Goal: Information Seeking & Learning: Learn about a topic

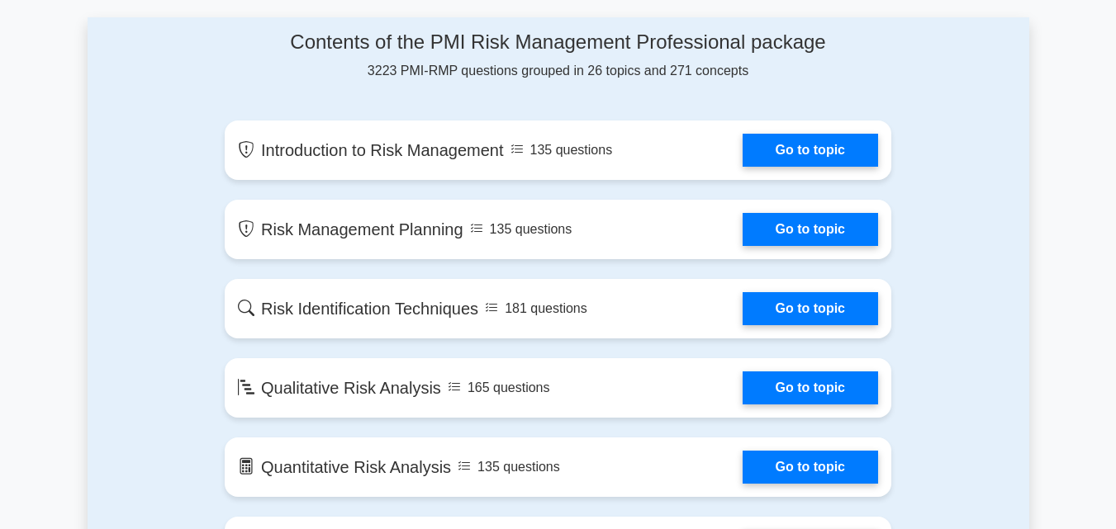
scroll to position [863, 0]
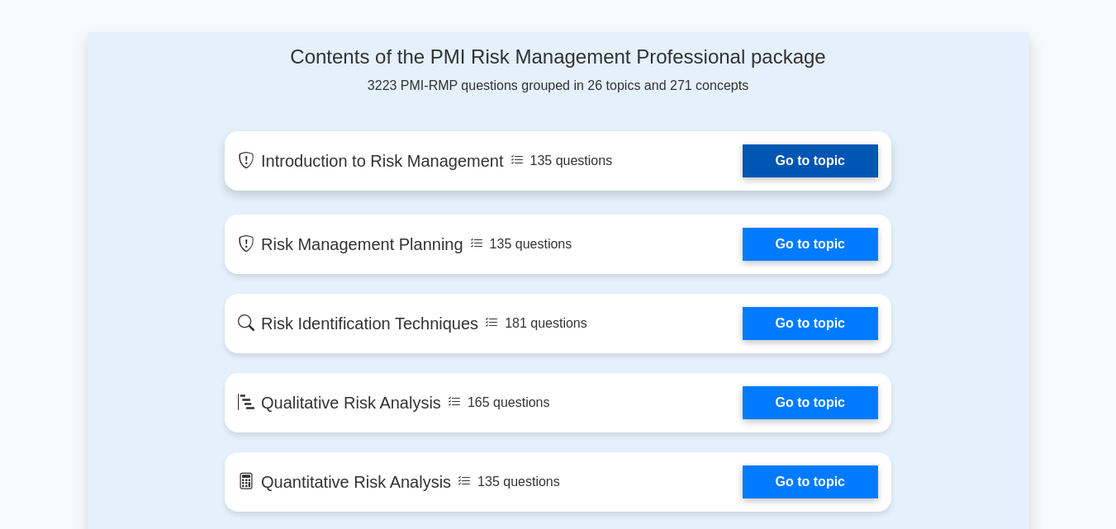
click at [808, 157] on link "Go to topic" at bounding box center [810, 161] width 135 height 33
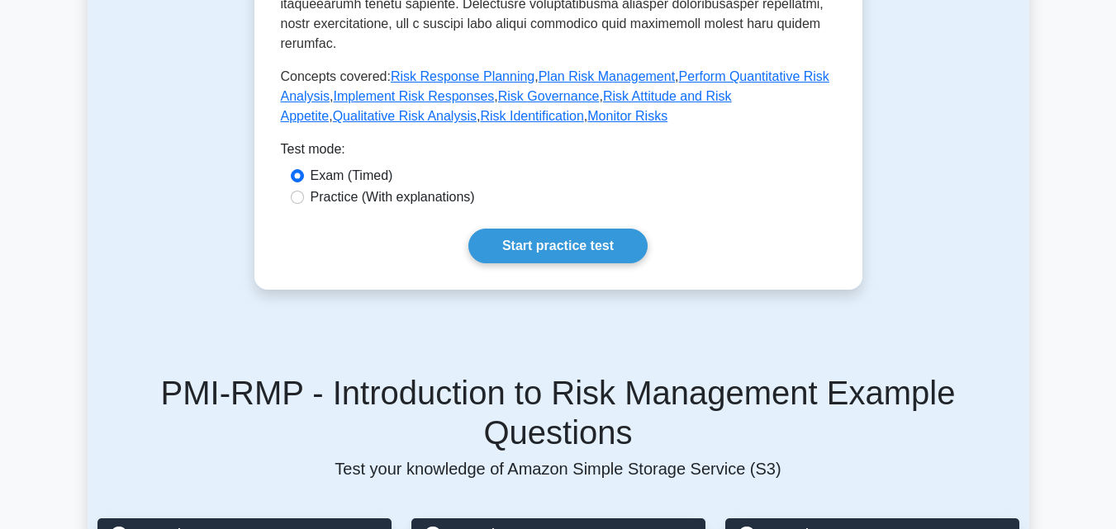
scroll to position [833, 0]
click at [615, 230] on link "Start practice test" at bounding box center [557, 247] width 179 height 35
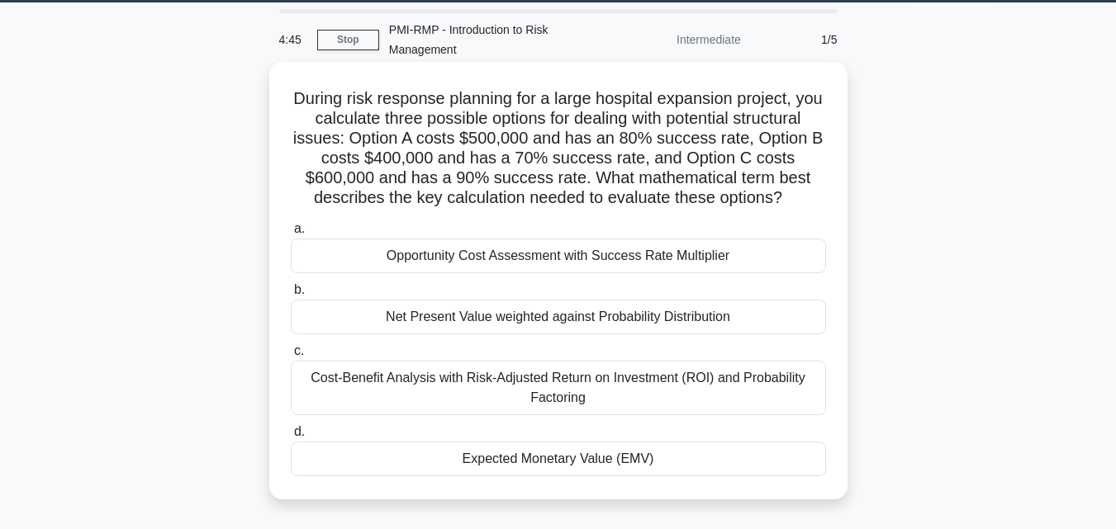
scroll to position [51, 0]
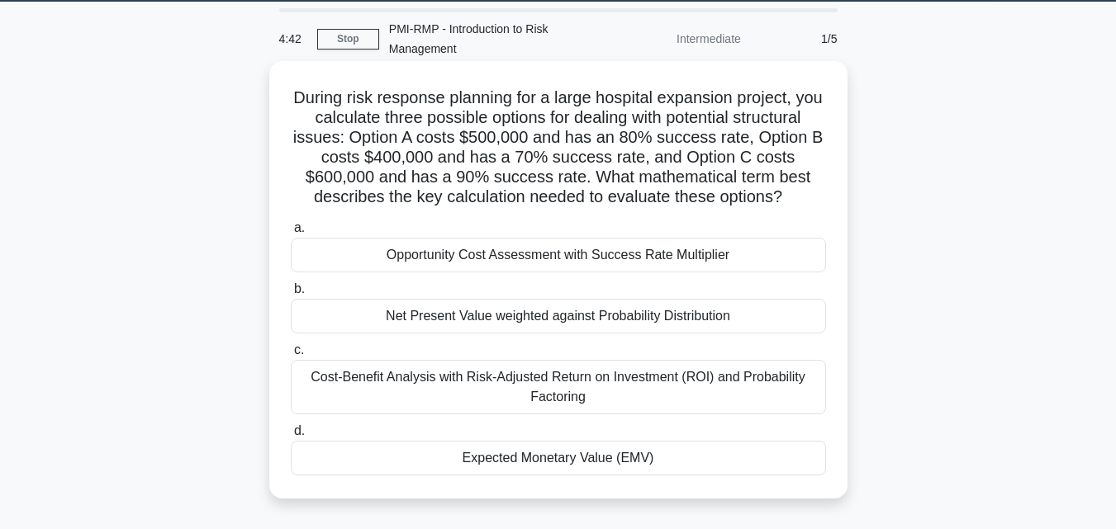
click at [633, 255] on div "Opportunity Cost Assessment with Success Rate Multiplier" at bounding box center [558, 255] width 535 height 35
click at [291, 234] on input "a. Opportunity Cost Assessment with Success Rate Multiplier" at bounding box center [291, 228] width 0 height 11
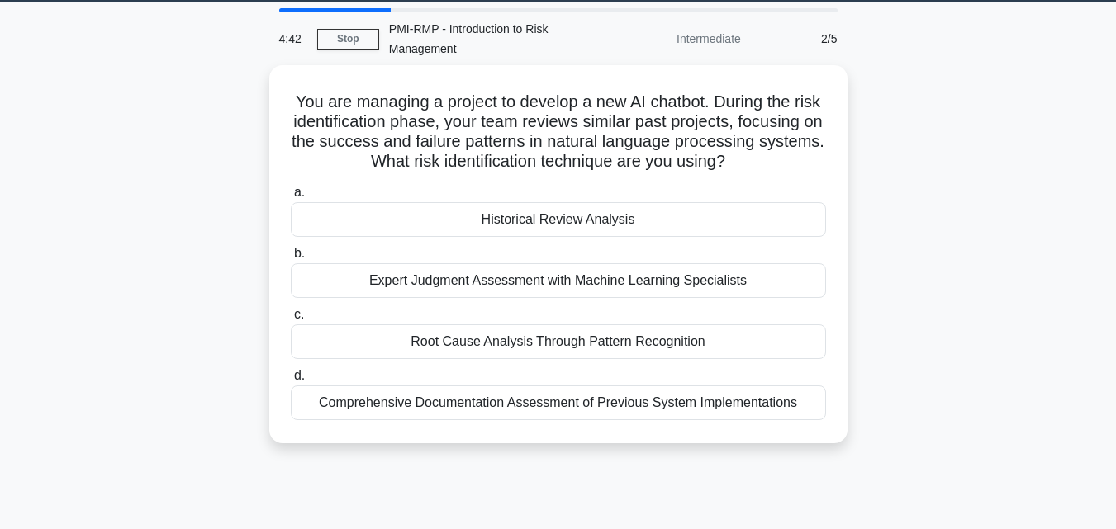
scroll to position [0, 0]
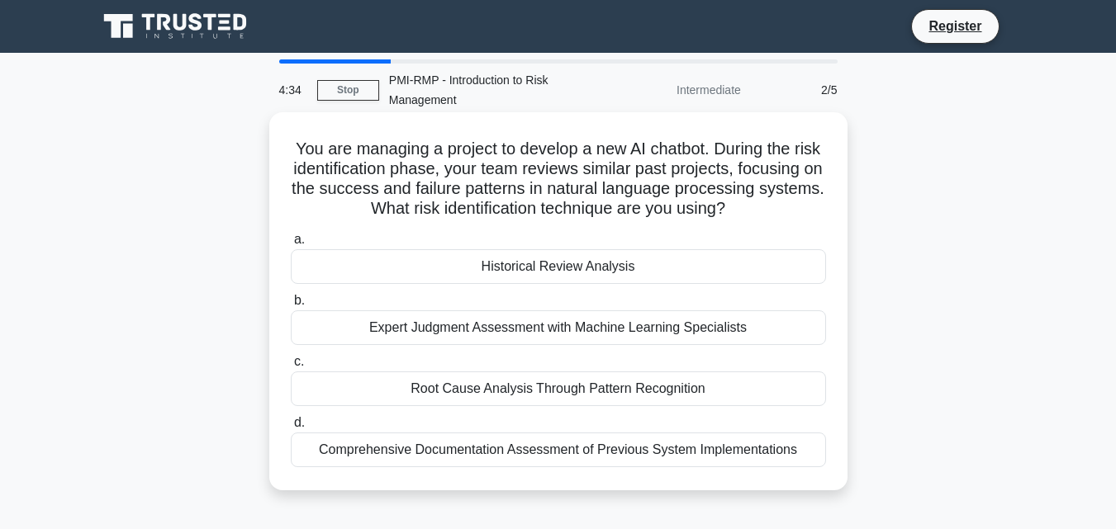
click at [501, 345] on div "Expert Judgment Assessment with Machine Learning Specialists" at bounding box center [558, 328] width 535 height 35
click at [291, 306] on input "b. Expert Judgment Assessment with Machine Learning Specialists" at bounding box center [291, 301] width 0 height 11
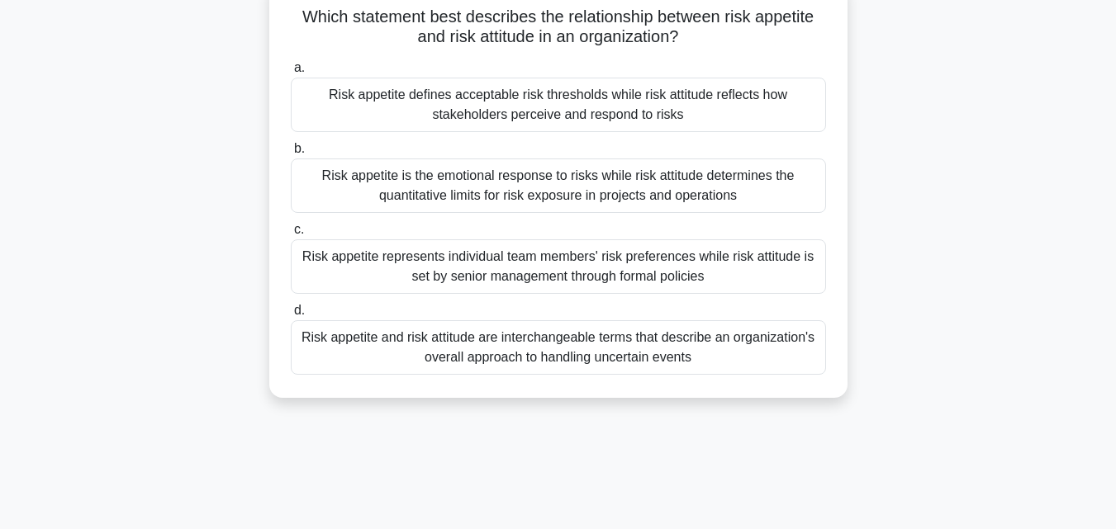
scroll to position [134, 0]
click at [488, 331] on div "Risk appetite and risk attitude are interchangeable terms that describe an orga…" at bounding box center [558, 346] width 535 height 55
click at [291, 315] on input "d. Risk appetite and risk attitude are interchangeable terms that describe an o…" at bounding box center [291, 309] width 0 height 11
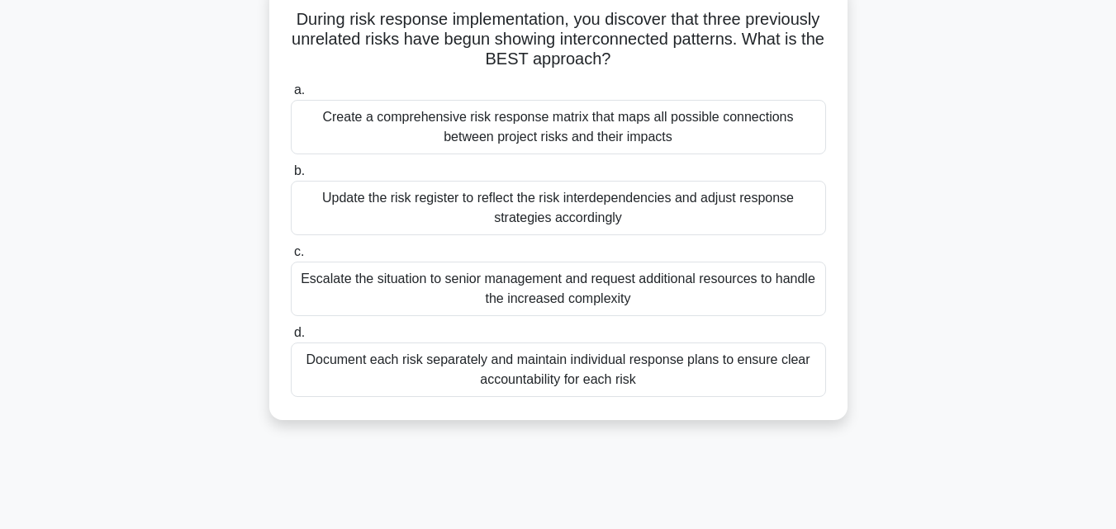
scroll to position [0, 0]
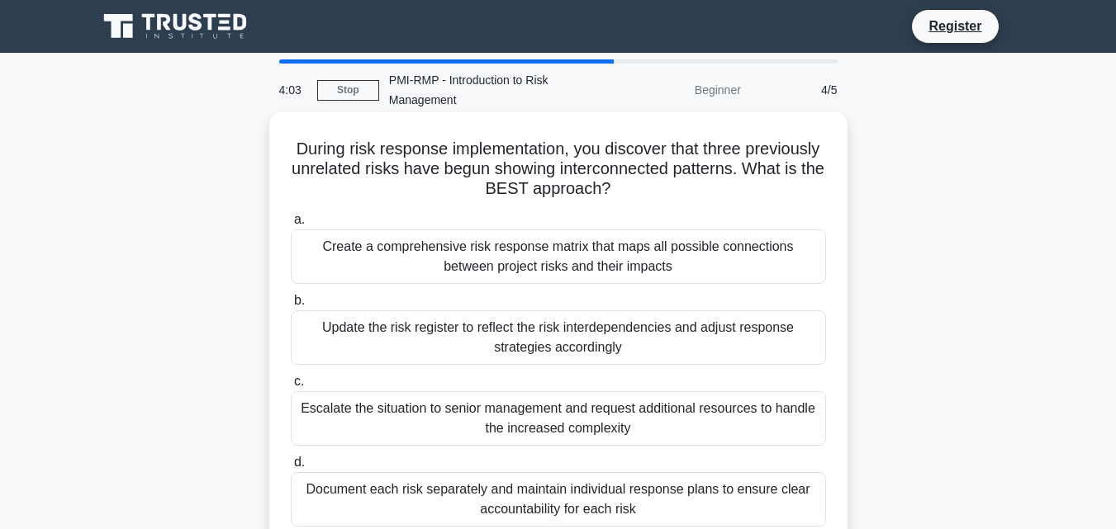
click at [533, 253] on div "Create a comprehensive risk response matrix that maps all possible connections …" at bounding box center [558, 257] width 535 height 55
click at [291, 225] on input "a. Create a comprehensive risk response matrix that maps all possible connectio…" at bounding box center [291, 220] width 0 height 11
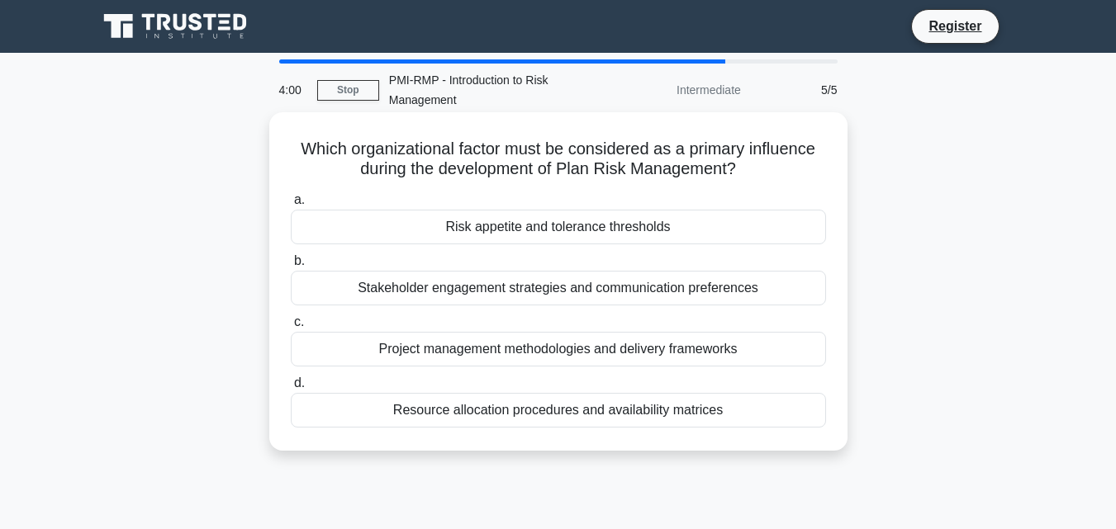
click at [530, 292] on div "Stakeholder engagement strategies and communication preferences" at bounding box center [558, 288] width 535 height 35
click at [291, 267] on input "b. Stakeholder engagement strategies and communication preferences" at bounding box center [291, 261] width 0 height 11
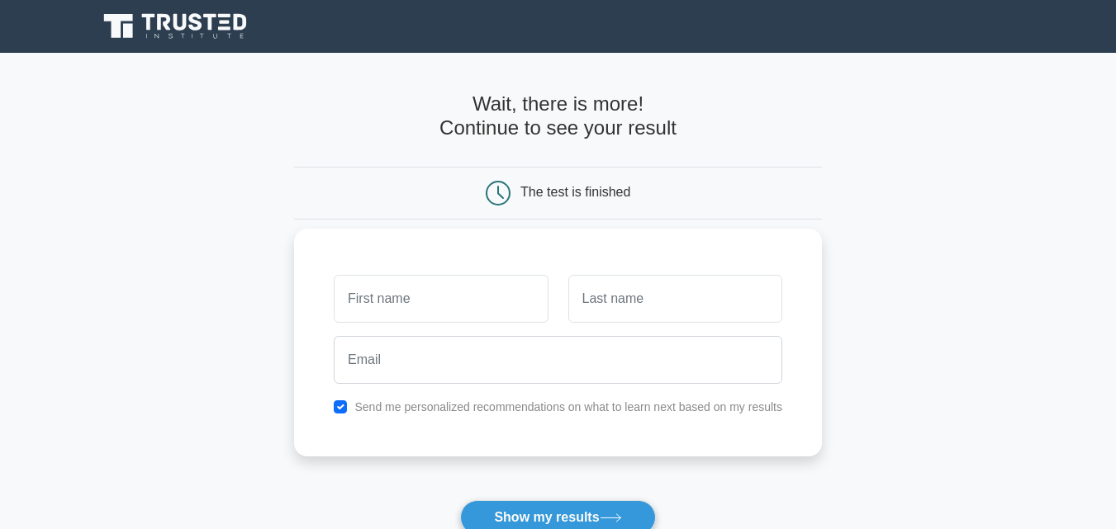
click at [477, 301] on input "text" at bounding box center [441, 299] width 214 height 48
type input "SALIM"
click at [631, 299] on input "text" at bounding box center [675, 299] width 214 height 48
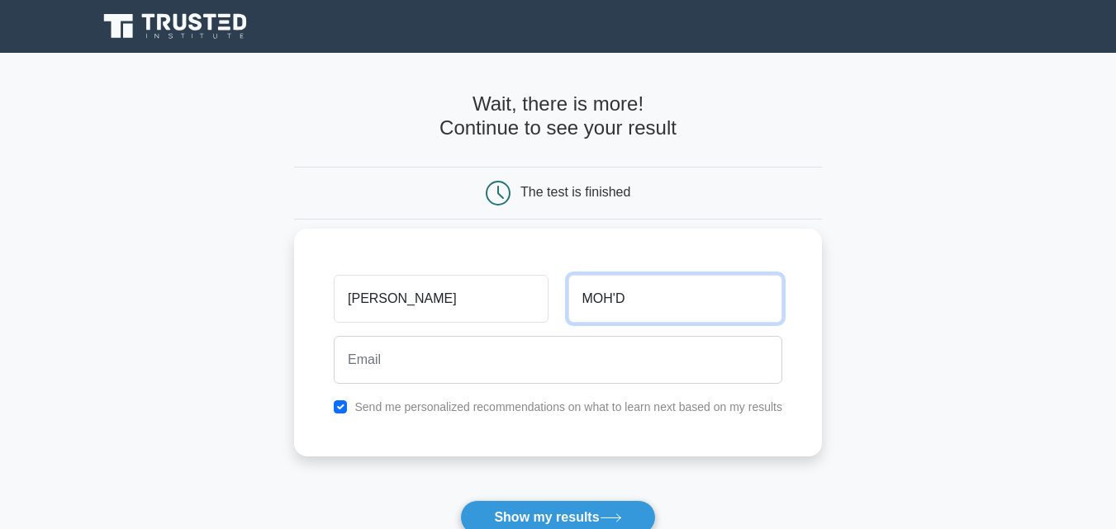
type input "MOH'D"
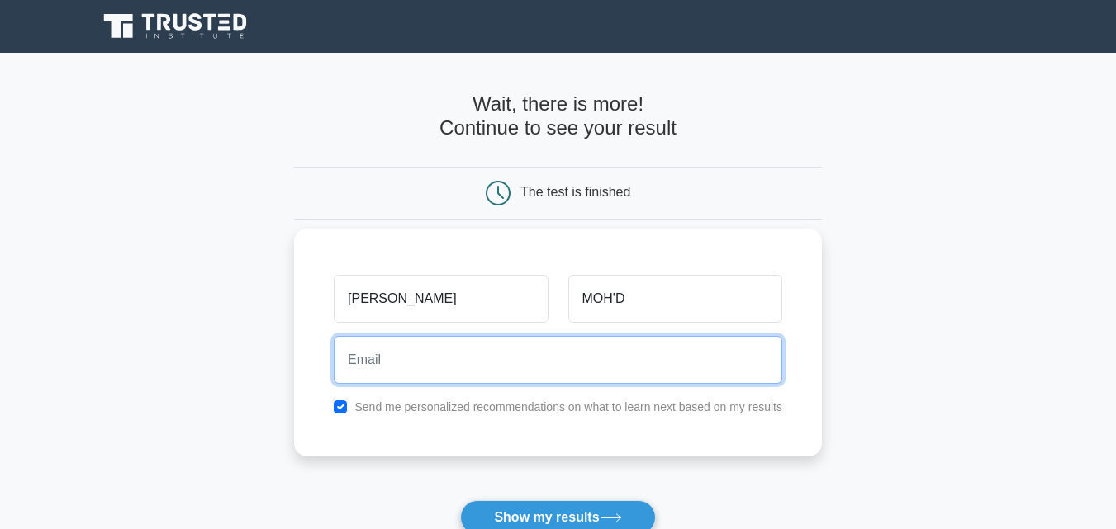
click at [523, 360] on input "email" at bounding box center [558, 360] width 448 height 48
type input "mohdsalehsalim99@gmail.com"
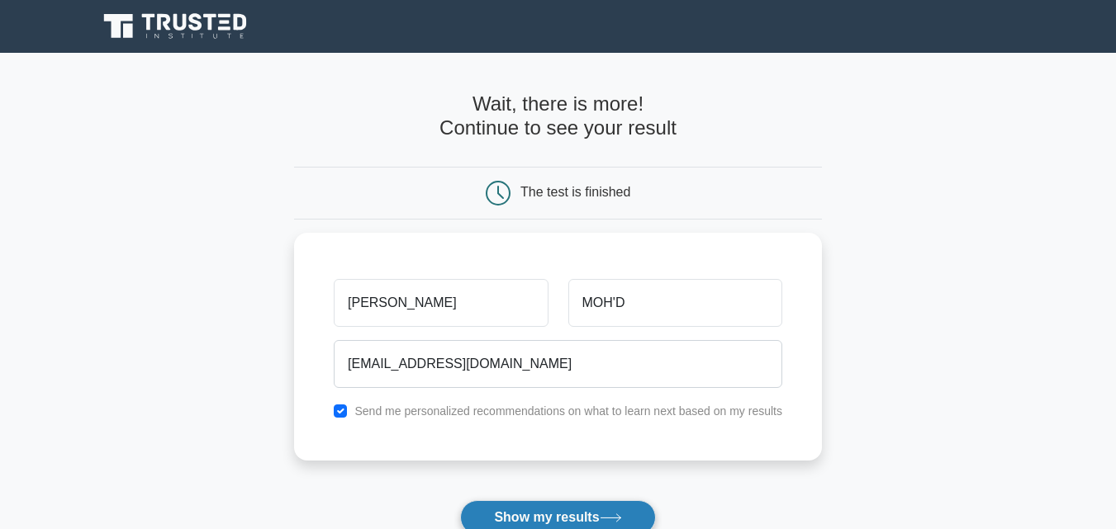
click at [553, 515] on button "Show my results" at bounding box center [557, 518] width 195 height 35
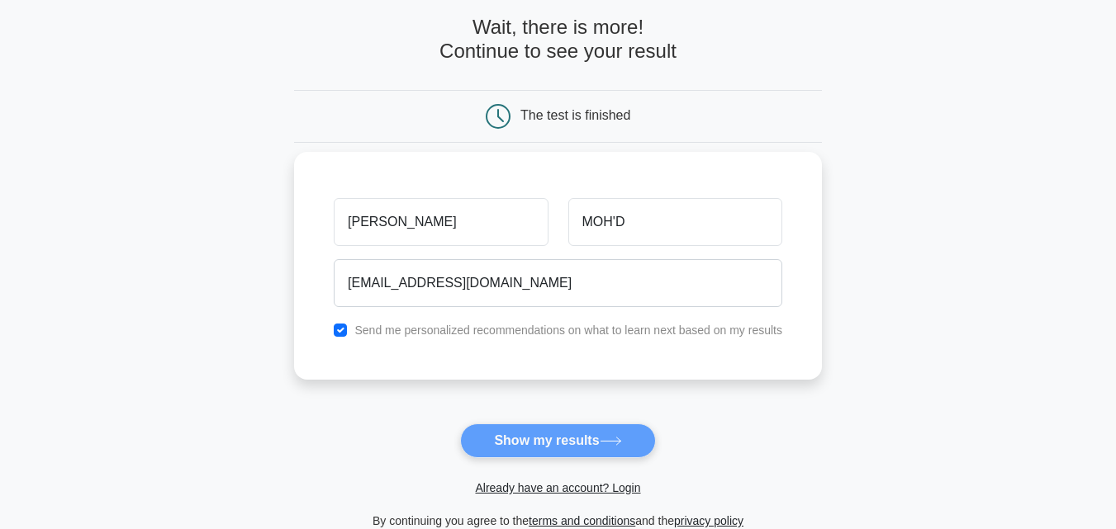
scroll to position [78, 0]
click at [346, 325] on input "checkbox" at bounding box center [340, 329] width 13 height 13
checkbox input "false"
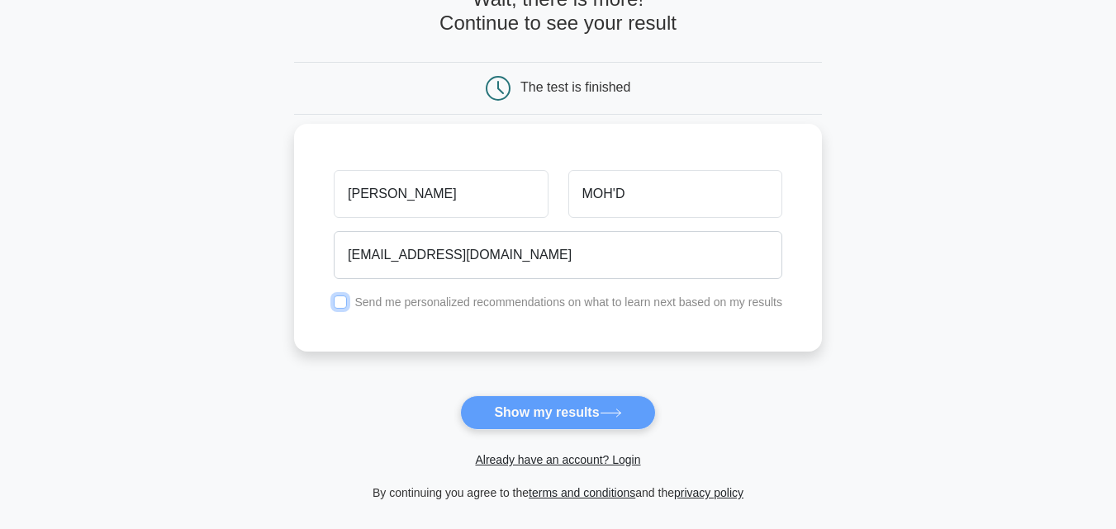
scroll to position [0, 0]
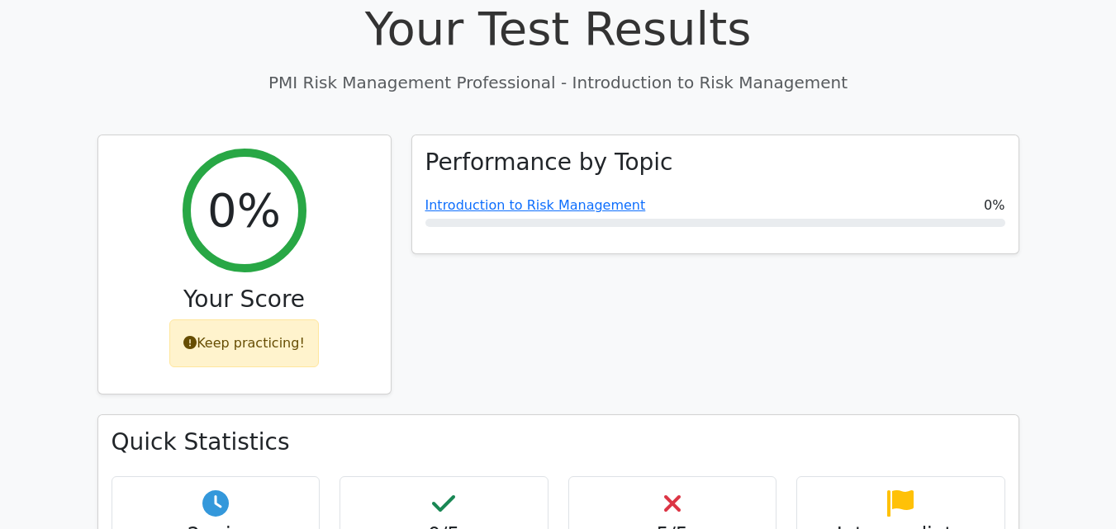
scroll to position [460, 0]
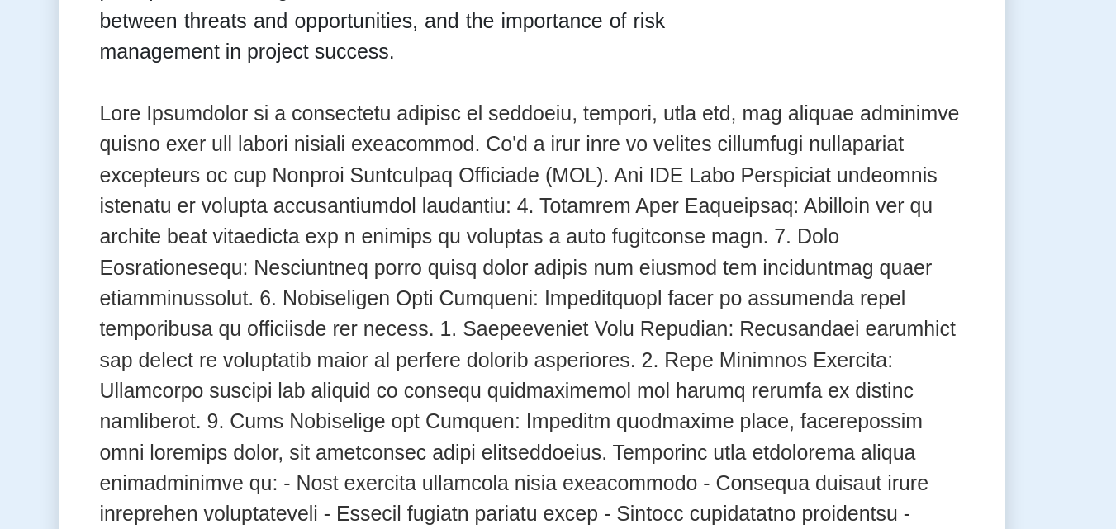
scroll to position [387, 0]
click at [652, 72] on p at bounding box center [558, 282] width 555 height 436
click at [704, 263] on p at bounding box center [558, 282] width 555 height 436
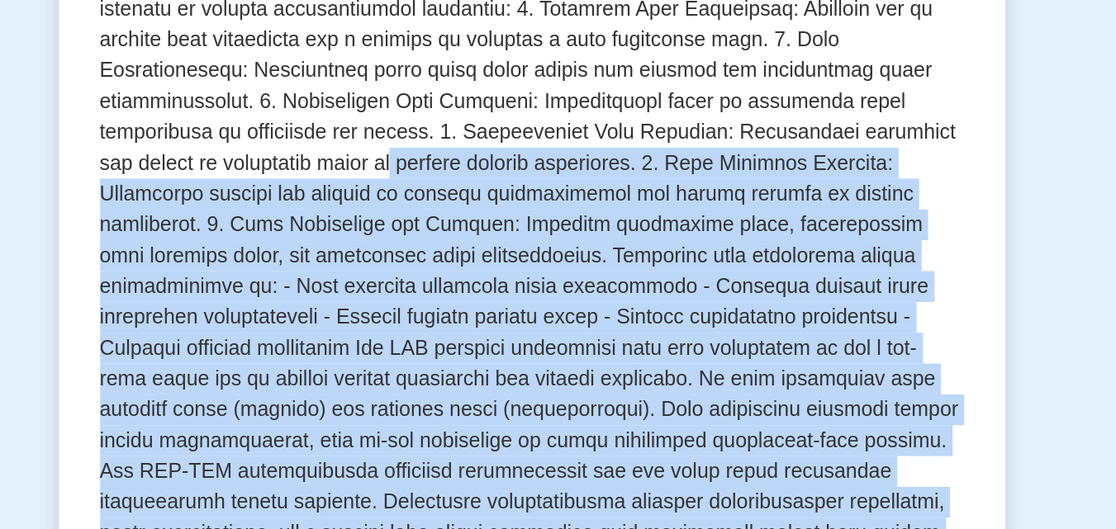
drag, startPoint x: 906, startPoint y: 221, endPoint x: 924, endPoint y: 472, distance: 251.7
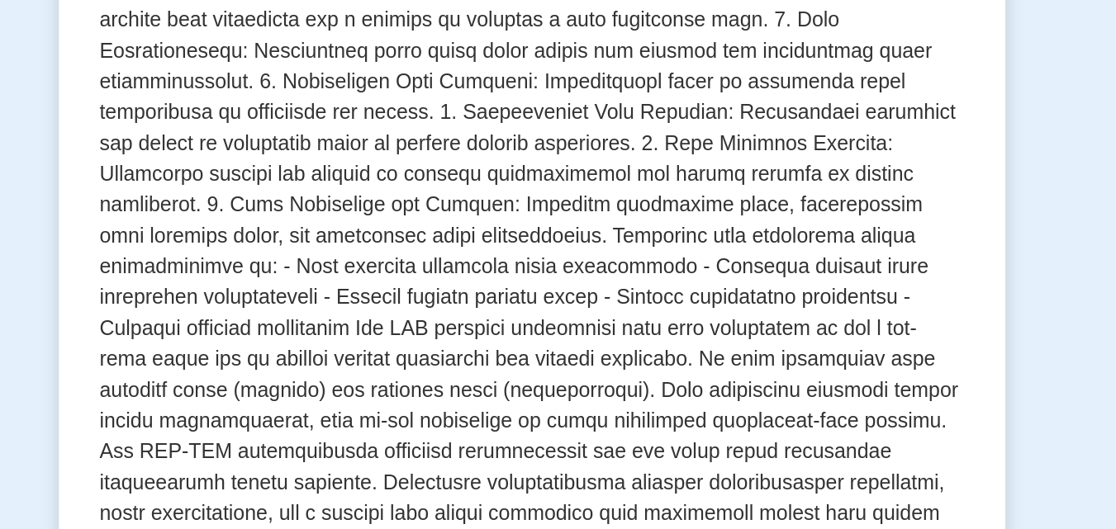
click at [712, 165] on p at bounding box center [558, 282] width 555 height 436
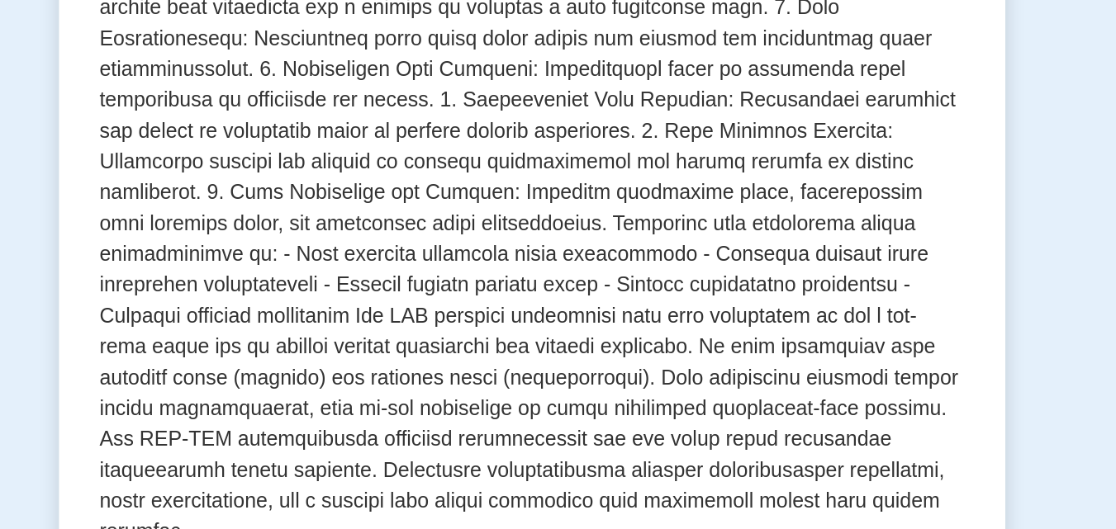
scroll to position [534, 0]
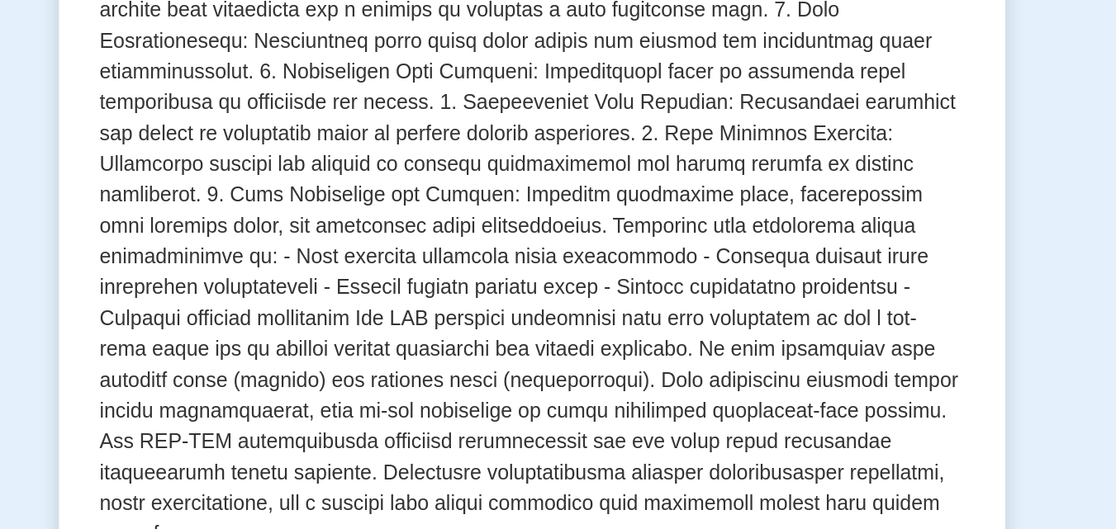
click at [623, 88] on p at bounding box center [558, 135] width 555 height 436
click at [552, 56] on p at bounding box center [558, 135] width 555 height 436
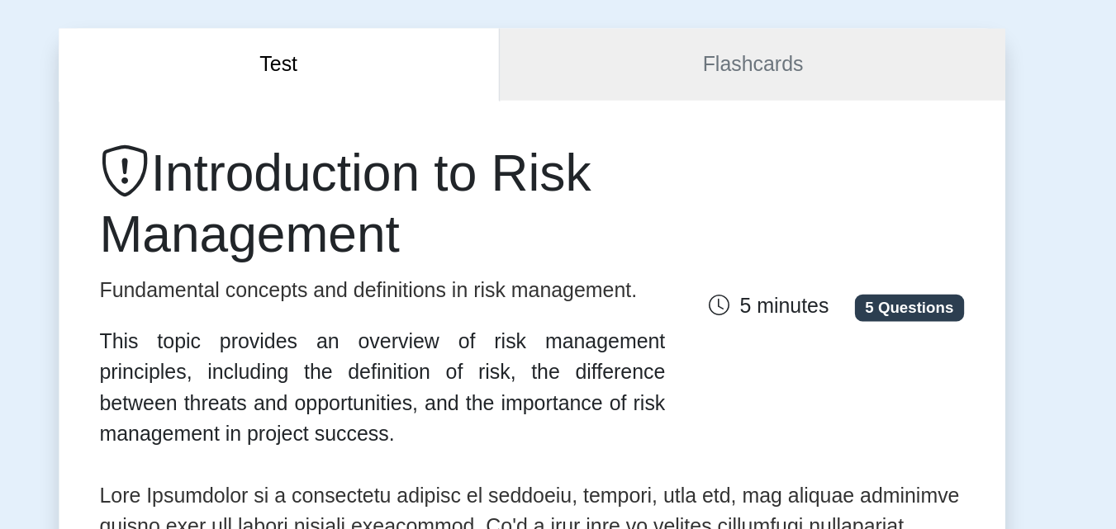
scroll to position [0, 0]
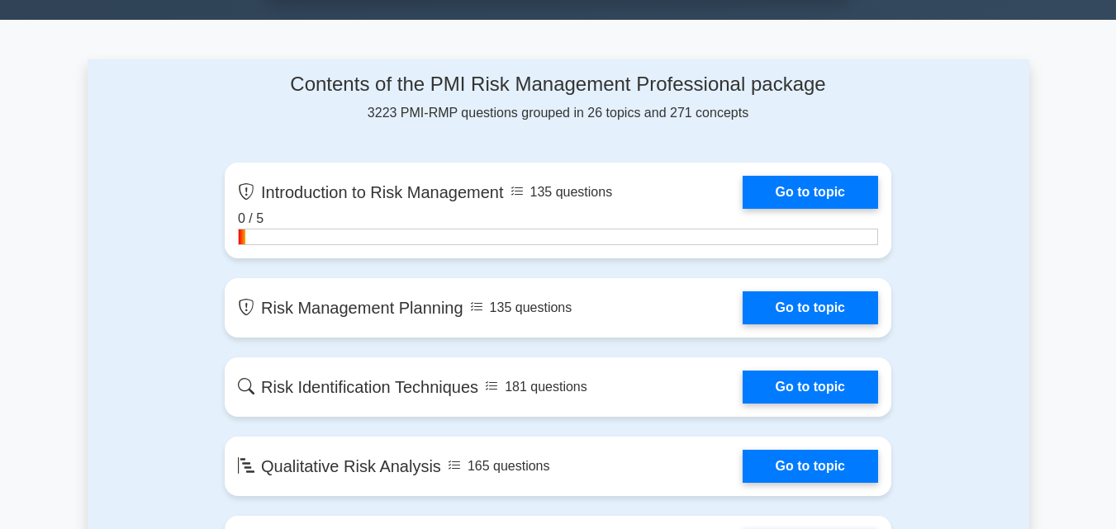
scroll to position [1008, 0]
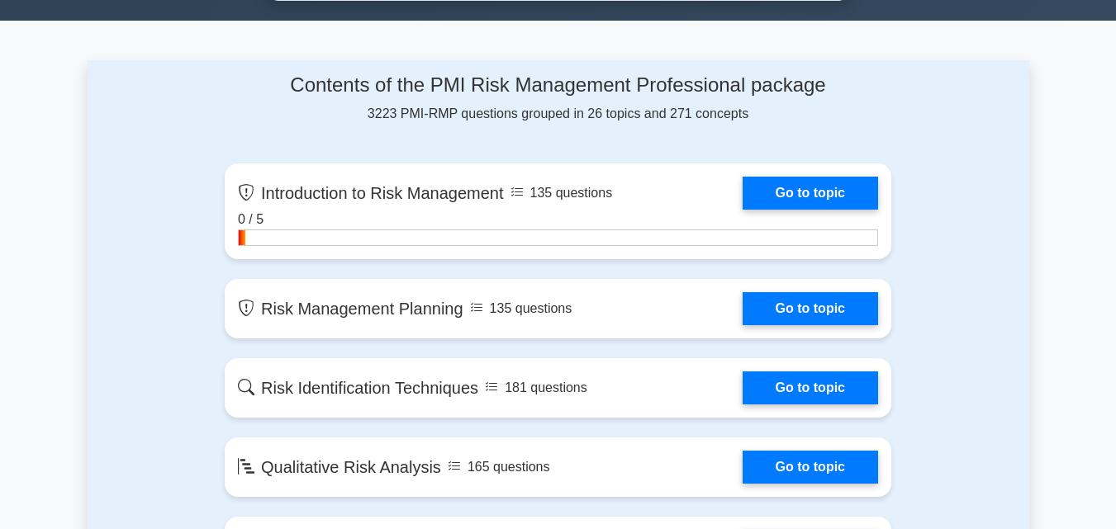
click at [743, 298] on link "Go to topic" at bounding box center [810, 308] width 135 height 33
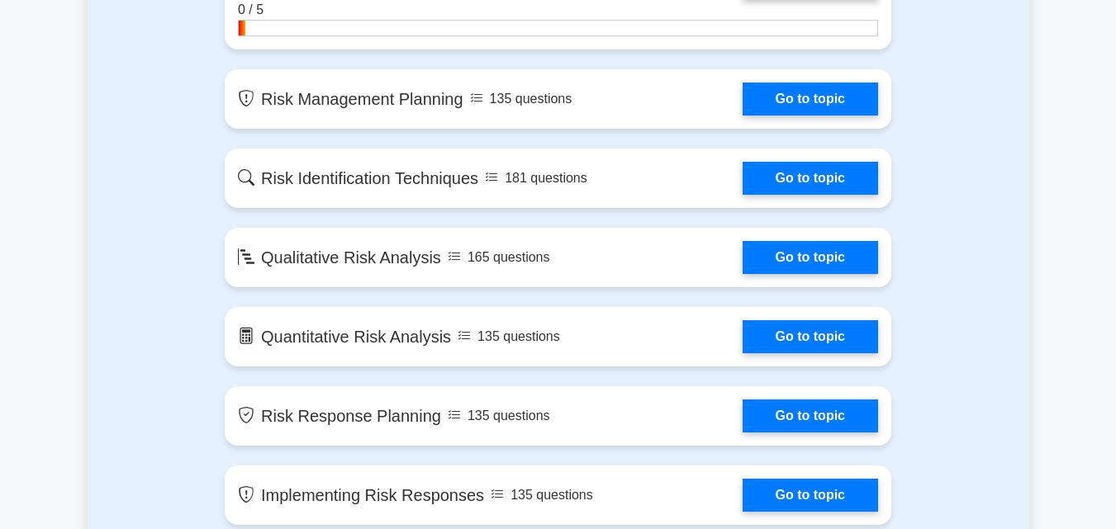
scroll to position [1219, 0]
